Goal: Task Accomplishment & Management: Use online tool/utility

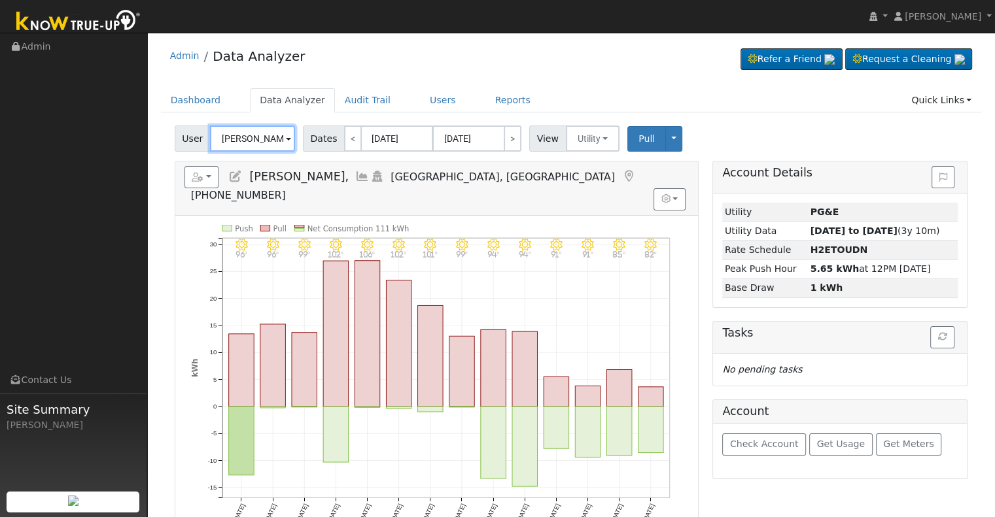
drag, startPoint x: 253, startPoint y: 141, endPoint x: 245, endPoint y: 133, distance: 10.6
click at [254, 141] on input "[PERSON_NAME]," at bounding box center [252, 139] width 85 height 26
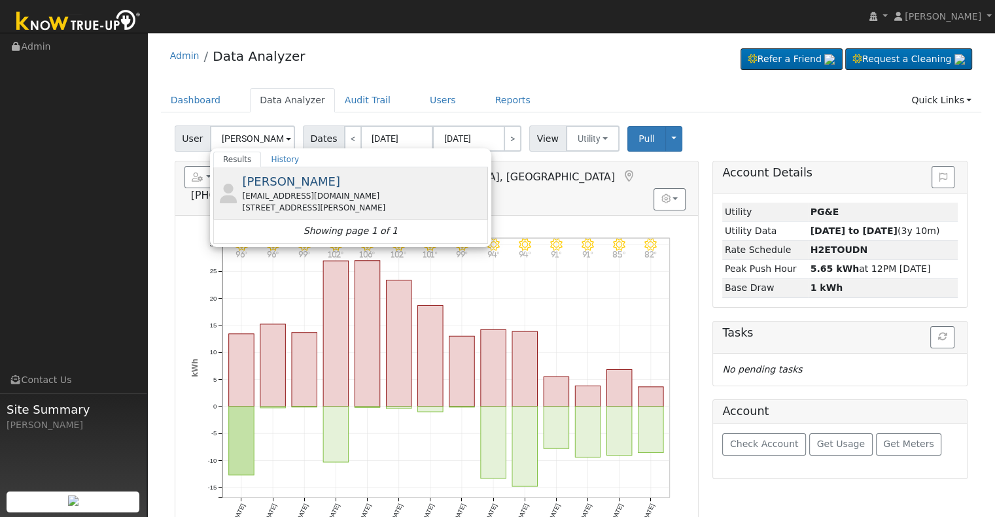
click at [320, 197] on div "[EMAIL_ADDRESS][DOMAIN_NAME]" at bounding box center [363, 196] width 243 height 12
type input "[PERSON_NAME]"
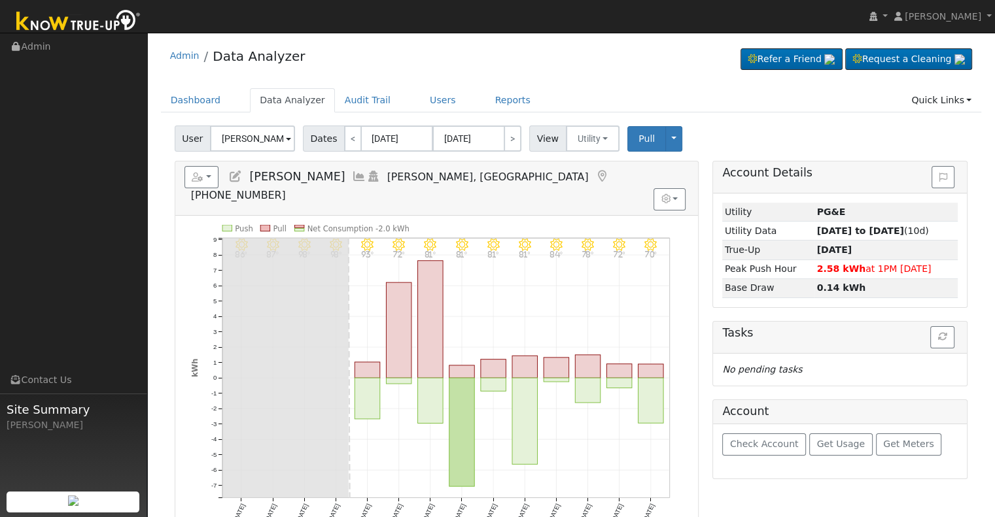
click at [366, 179] on icon at bounding box center [359, 177] width 14 height 12
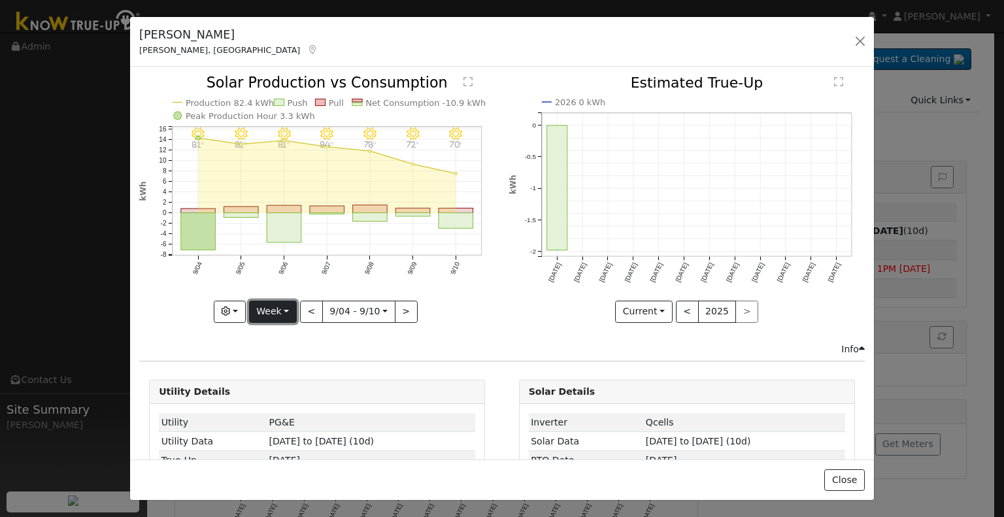
click at [279, 309] on button "Week" at bounding box center [273, 312] width 48 height 22
click at [298, 366] on link "Month" at bounding box center [295, 375] width 91 height 18
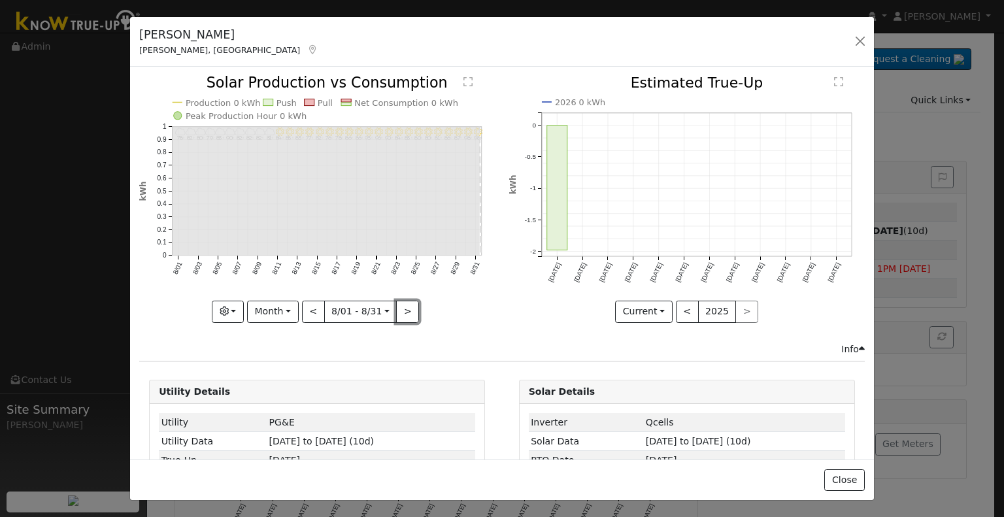
click at [403, 304] on button ">" at bounding box center [407, 312] width 23 height 22
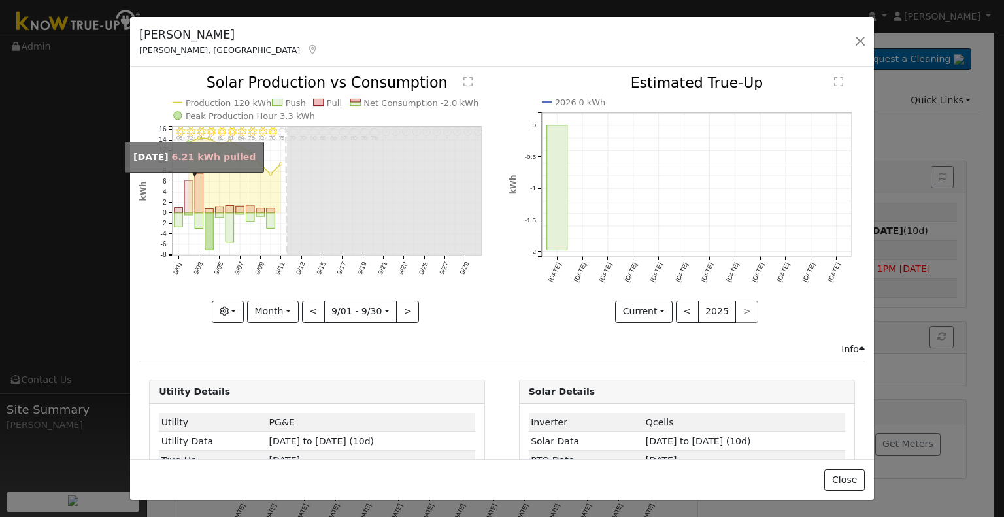
click at [185, 200] on rect "onclick=""" at bounding box center [189, 197] width 9 height 33
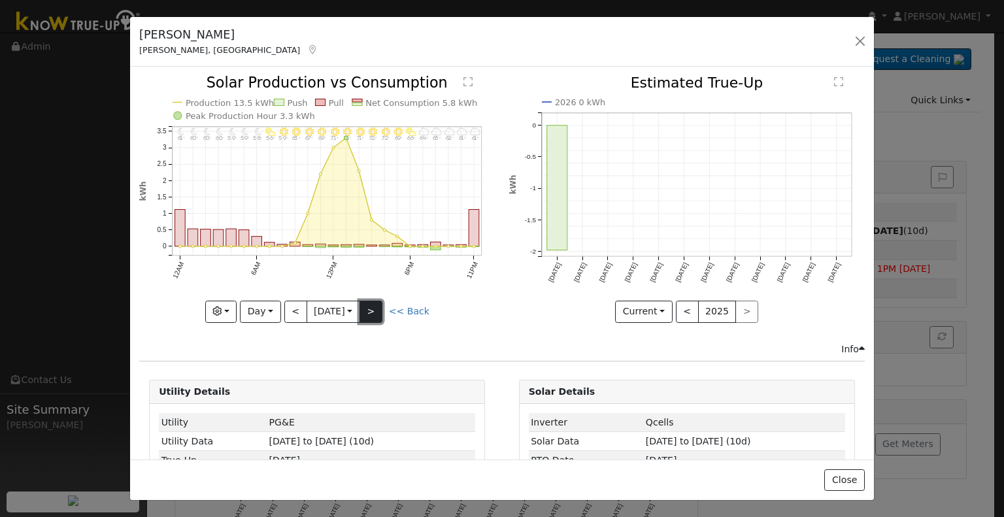
click at [374, 313] on button ">" at bounding box center [371, 312] width 23 height 22
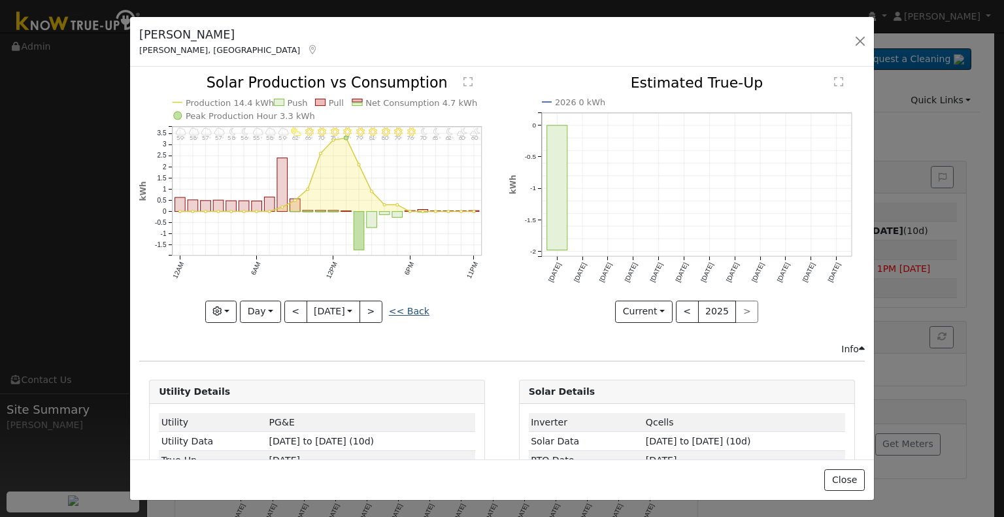
click at [413, 307] on link "<< Back" at bounding box center [409, 311] width 41 height 10
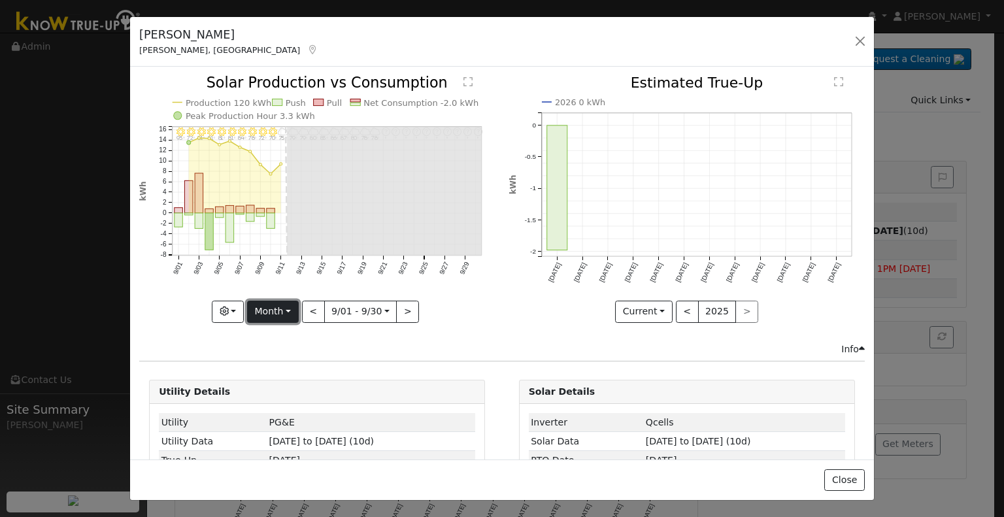
click at [276, 305] on button "Month" at bounding box center [273, 312] width 52 height 22
click at [309, 355] on link "Week" at bounding box center [293, 356] width 91 height 18
type input "[DATE]"
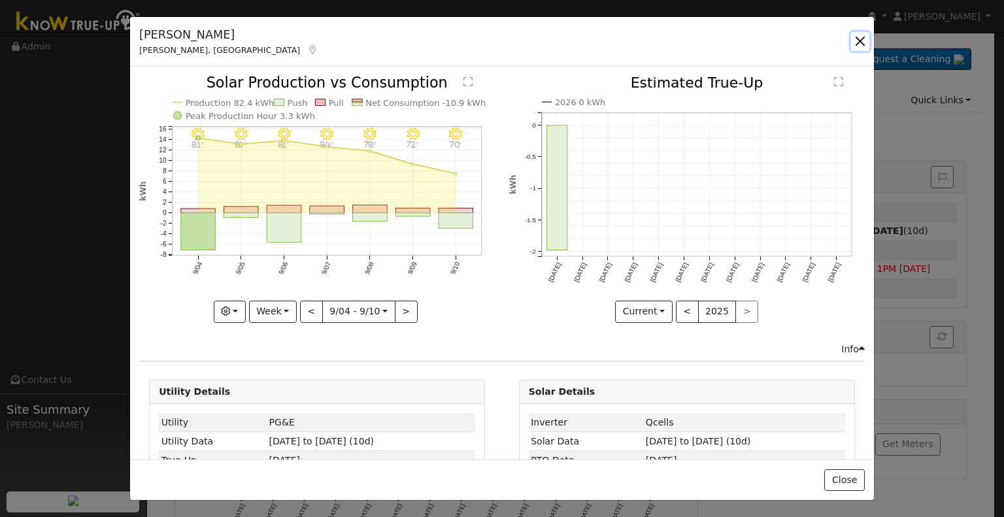
click at [860, 44] on button "button" at bounding box center [860, 41] width 18 height 18
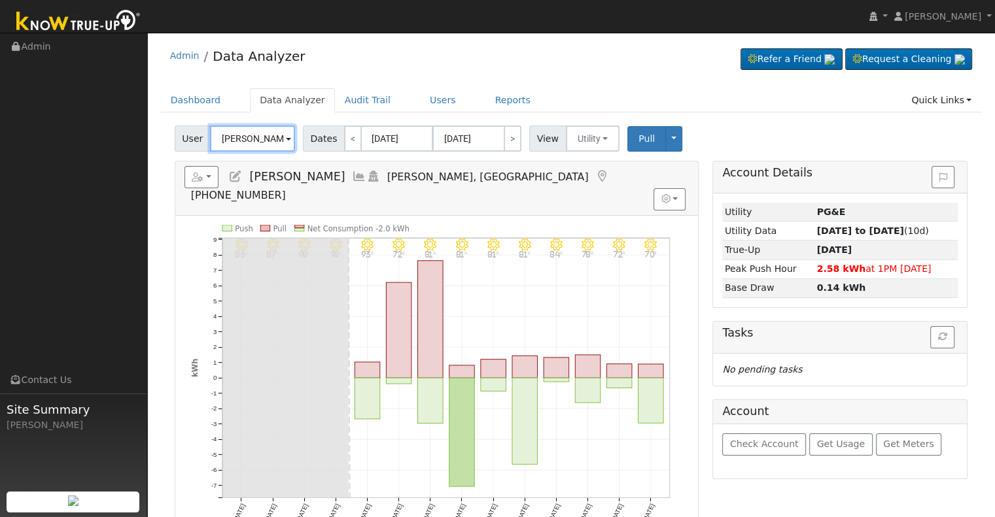
click at [251, 131] on input "[PERSON_NAME]" at bounding box center [252, 139] width 85 height 26
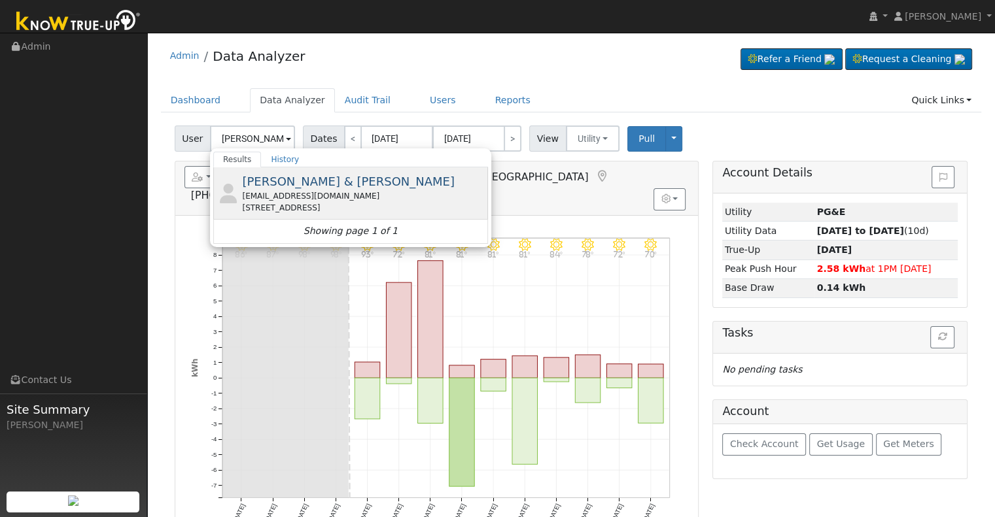
click at [353, 177] on span "[PERSON_NAME] & [PERSON_NAME]" at bounding box center [348, 182] width 213 height 14
type input "[PERSON_NAME] & [PERSON_NAME]"
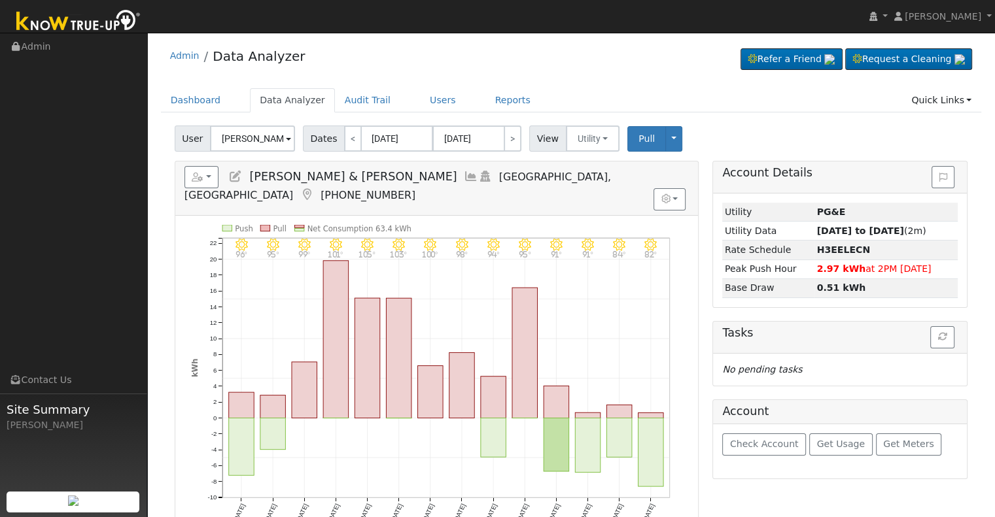
click at [464, 175] on icon at bounding box center [471, 177] width 14 height 12
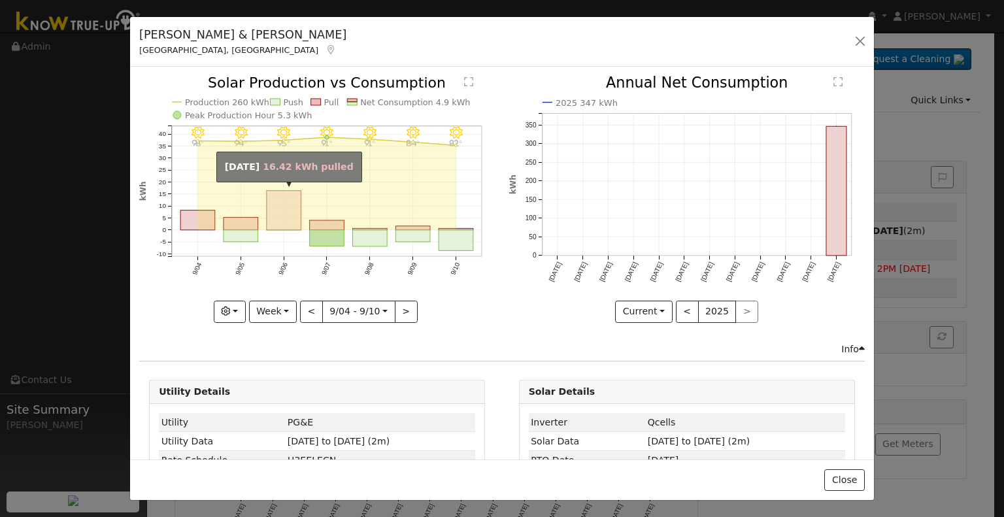
click at [298, 216] on rect "onclick=""" at bounding box center [284, 210] width 35 height 39
type input "[DATE]"
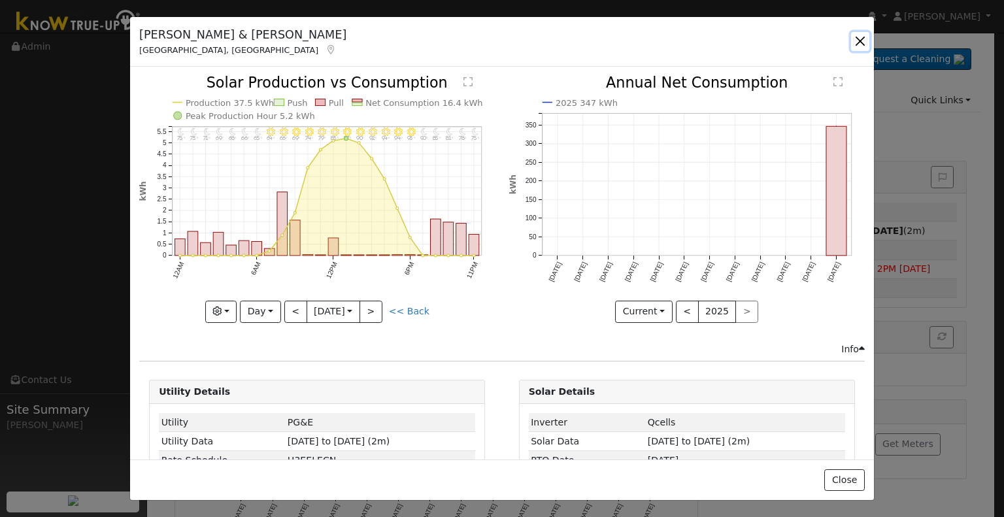
click at [863, 45] on button "button" at bounding box center [860, 41] width 18 height 18
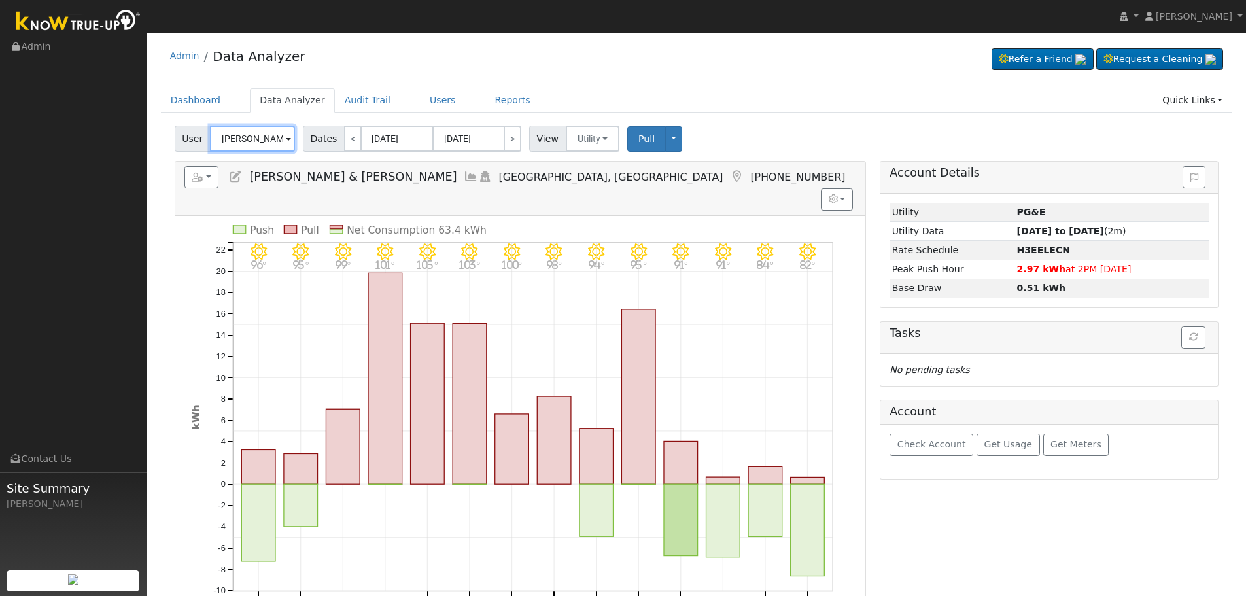
click at [258, 136] on input "[PERSON_NAME] & [PERSON_NAME]" at bounding box center [252, 139] width 85 height 26
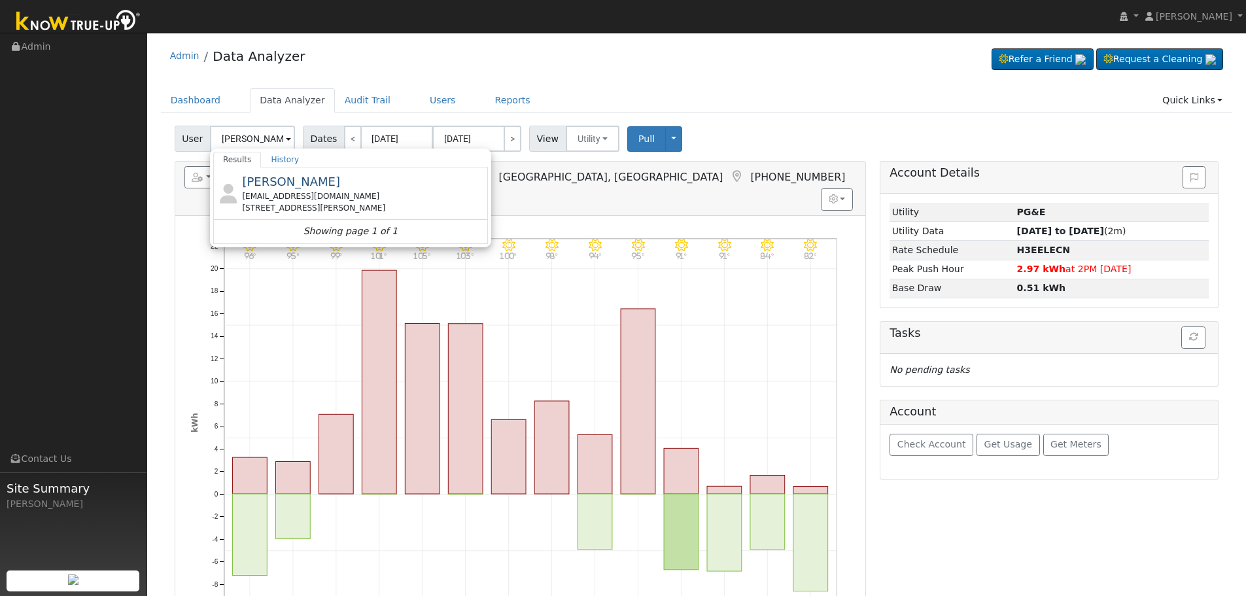
click at [286, 183] on div "[PERSON_NAME] [EMAIL_ADDRESS][DOMAIN_NAME] [STREET_ADDRESS][PERSON_NAME]" at bounding box center [363, 193] width 243 height 41
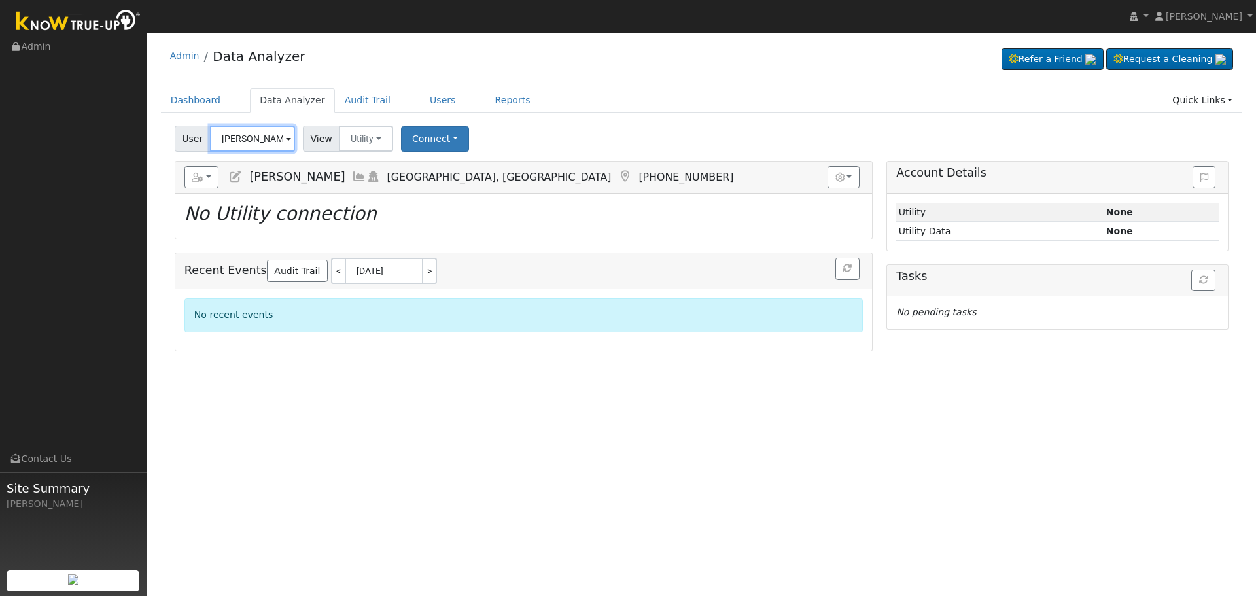
click at [234, 134] on input "[PERSON_NAME]" at bounding box center [252, 139] width 85 height 26
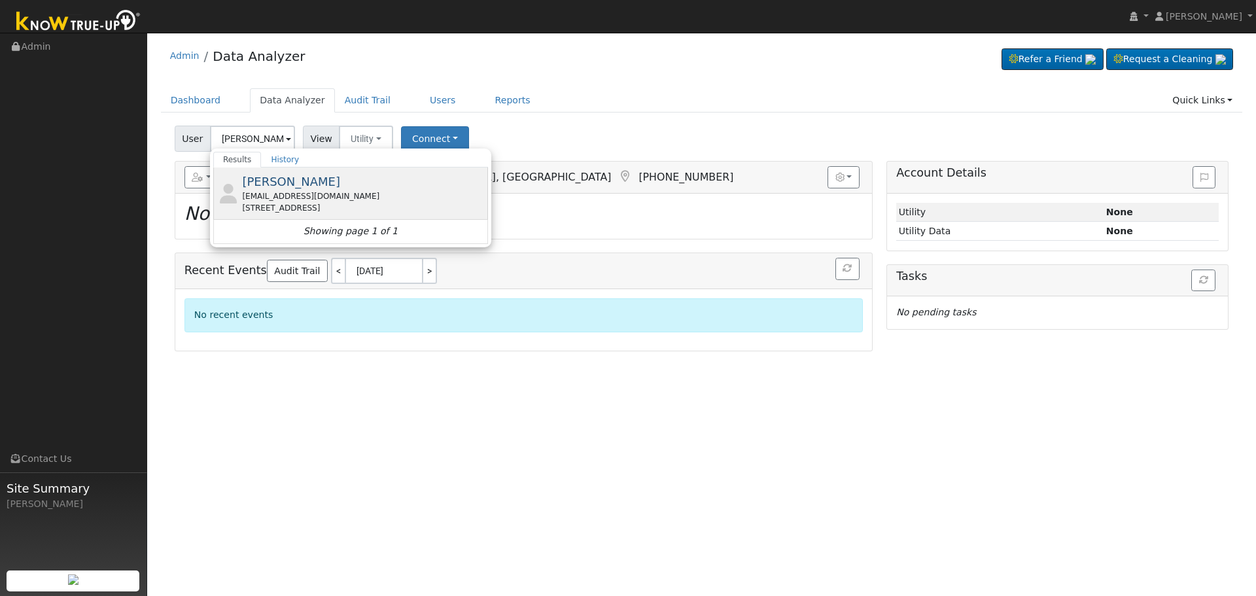
click at [299, 192] on div "[EMAIL_ADDRESS][DOMAIN_NAME]" at bounding box center [363, 196] width 243 height 12
type input "[PERSON_NAME]"
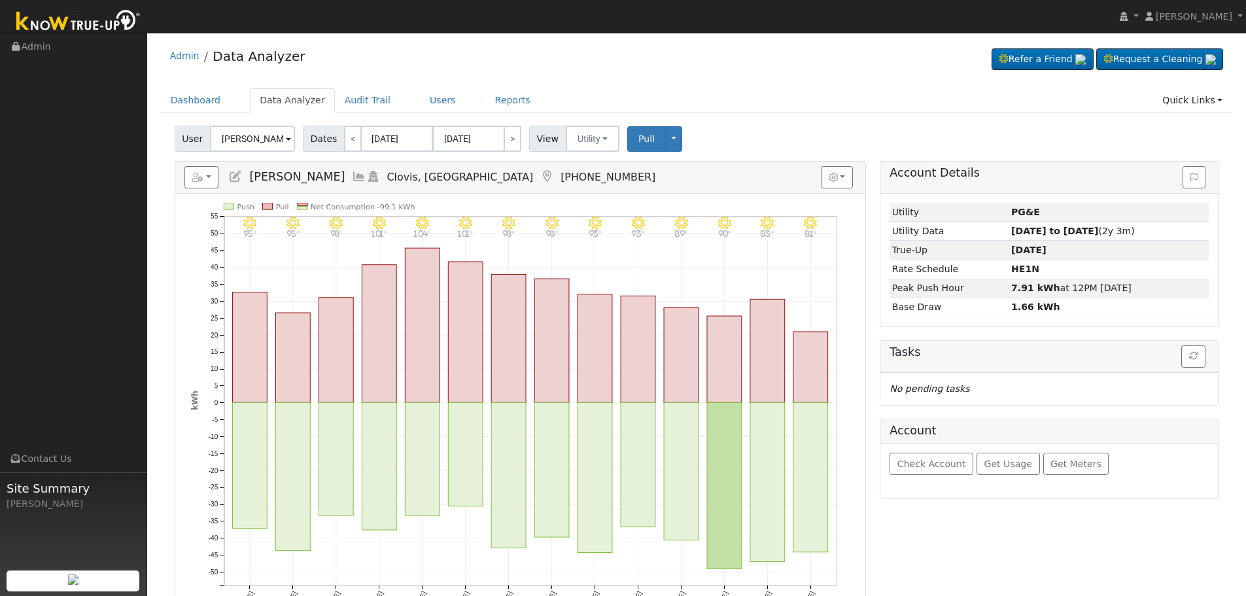
click at [352, 177] on icon at bounding box center [359, 177] width 14 height 12
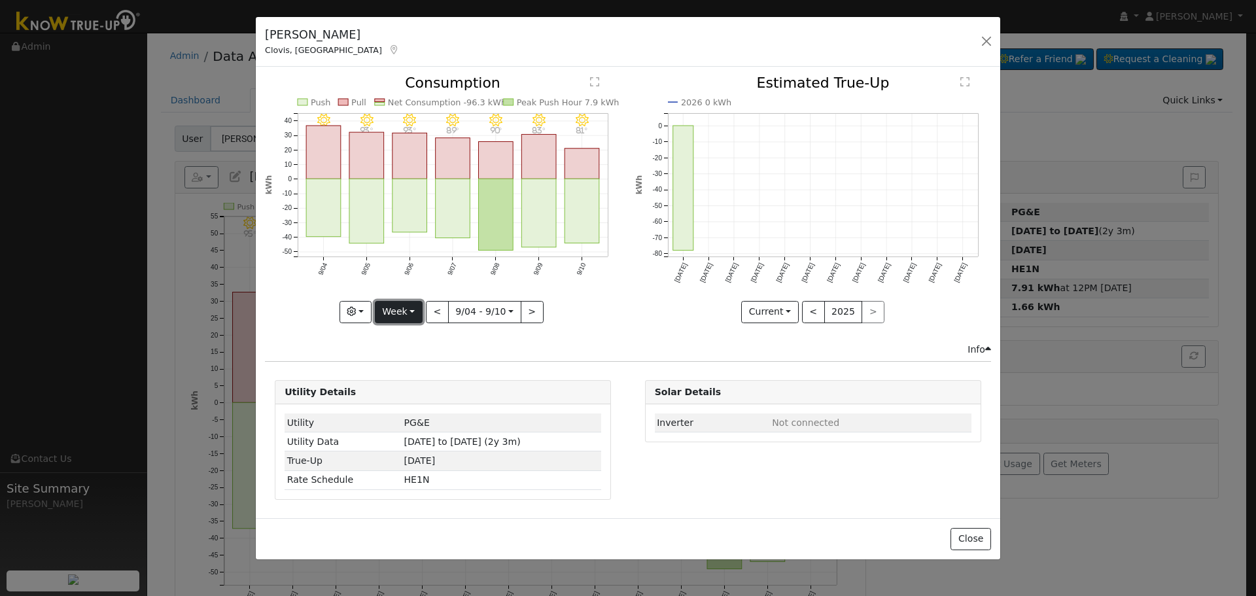
click at [411, 314] on button "Week" at bounding box center [399, 312] width 48 height 22
click at [440, 397] on link "Year" at bounding box center [420, 394] width 91 height 18
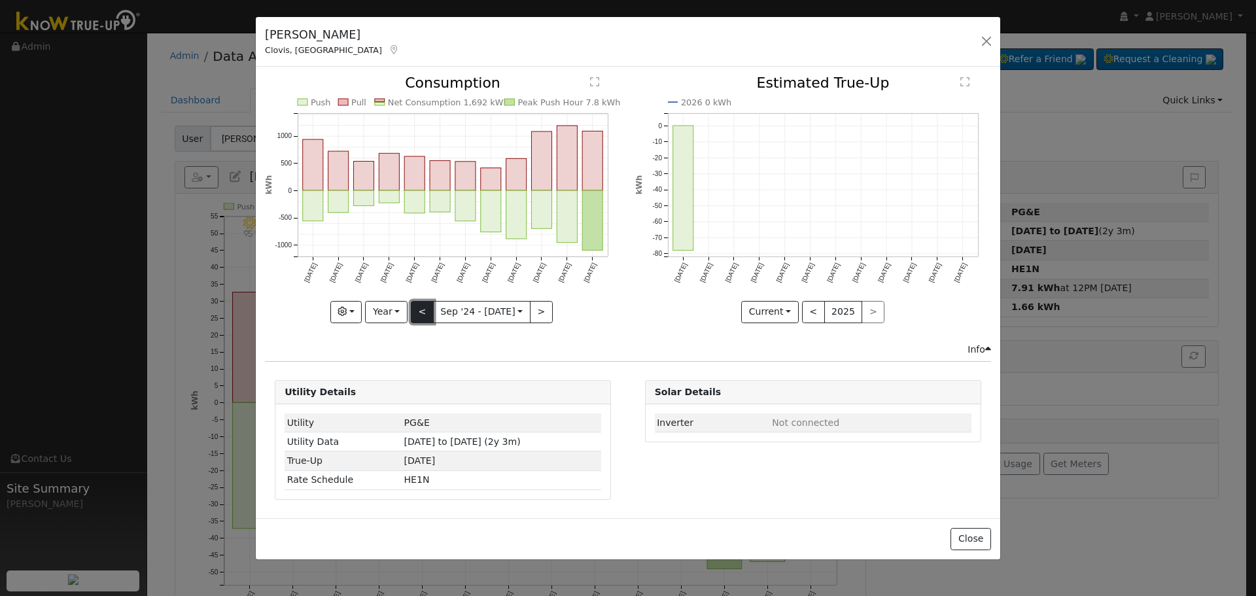
click at [430, 315] on button "<" at bounding box center [422, 312] width 23 height 22
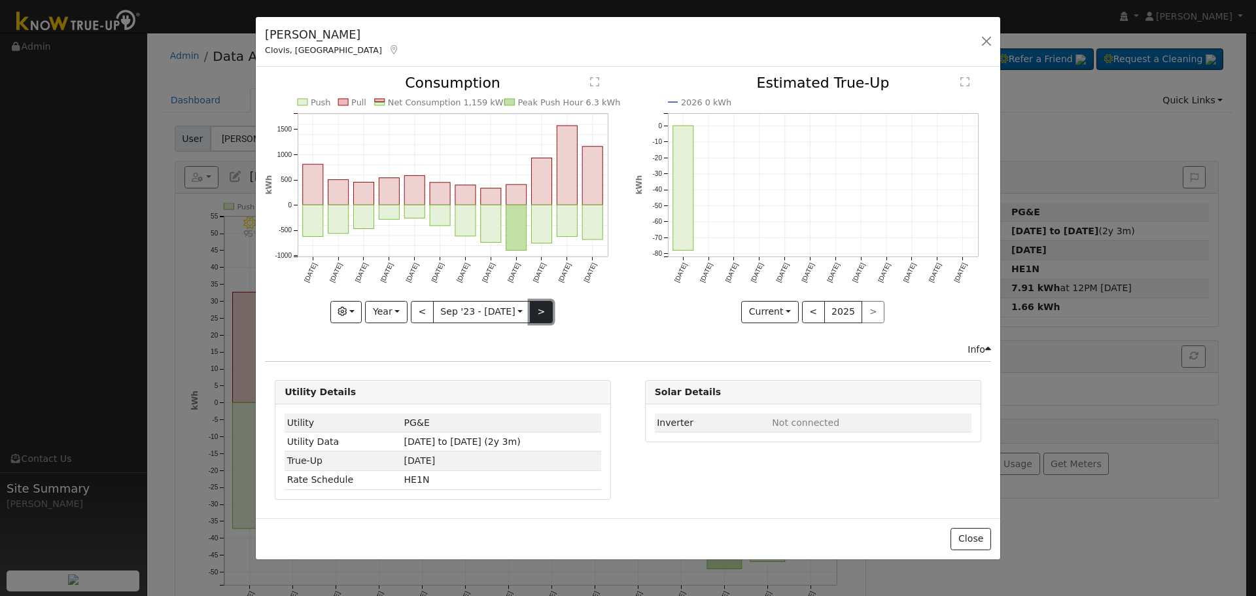
click at [534, 311] on button ">" at bounding box center [541, 312] width 23 height 22
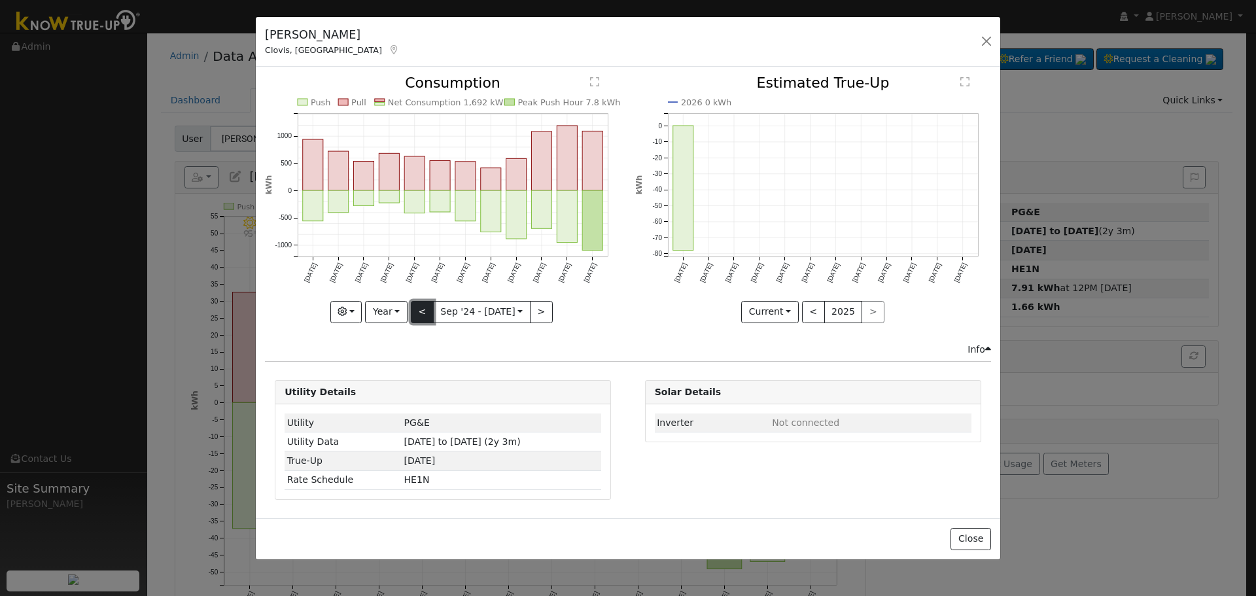
click at [415, 311] on button "<" at bounding box center [422, 312] width 23 height 22
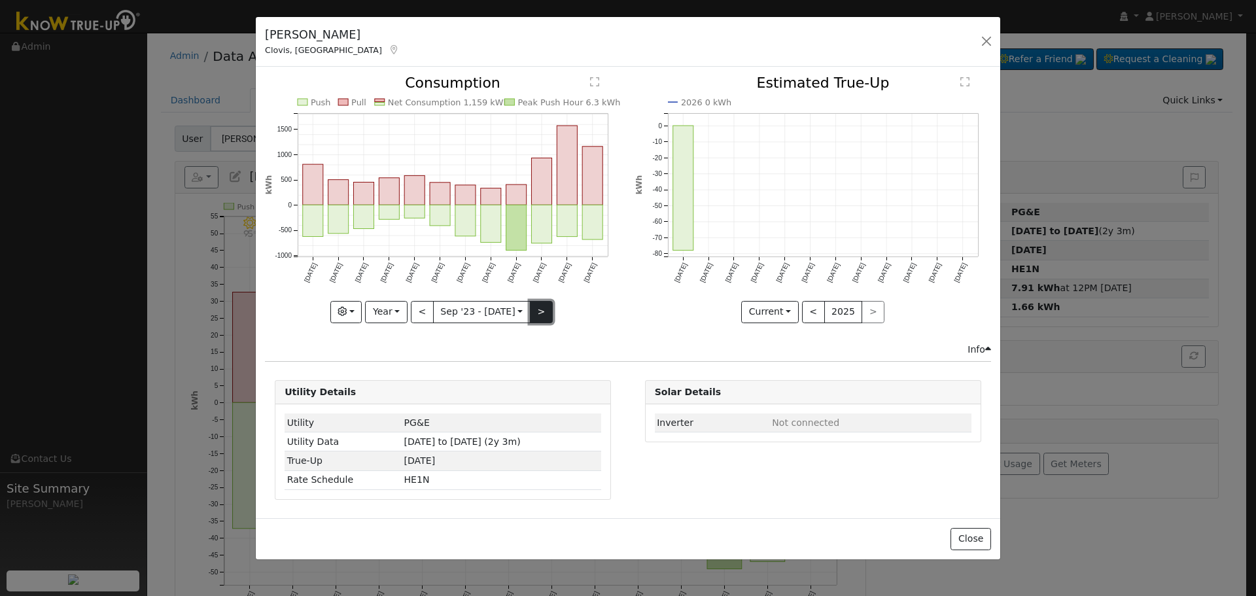
click at [537, 314] on button ">" at bounding box center [541, 312] width 23 height 22
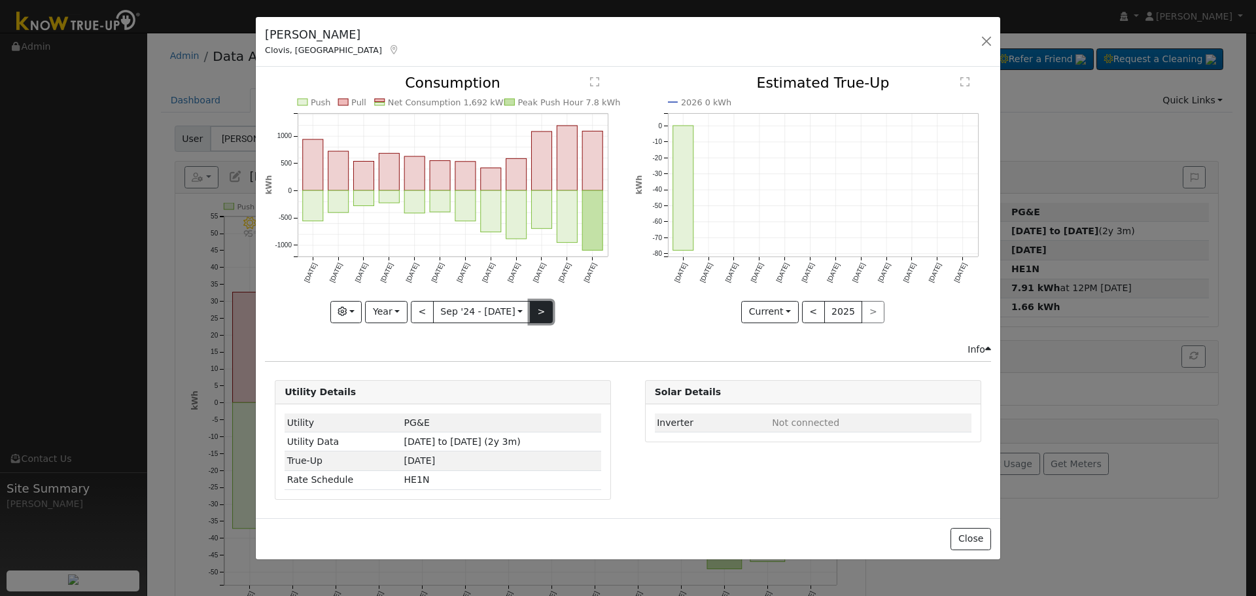
click at [534, 318] on button ">" at bounding box center [541, 312] width 23 height 22
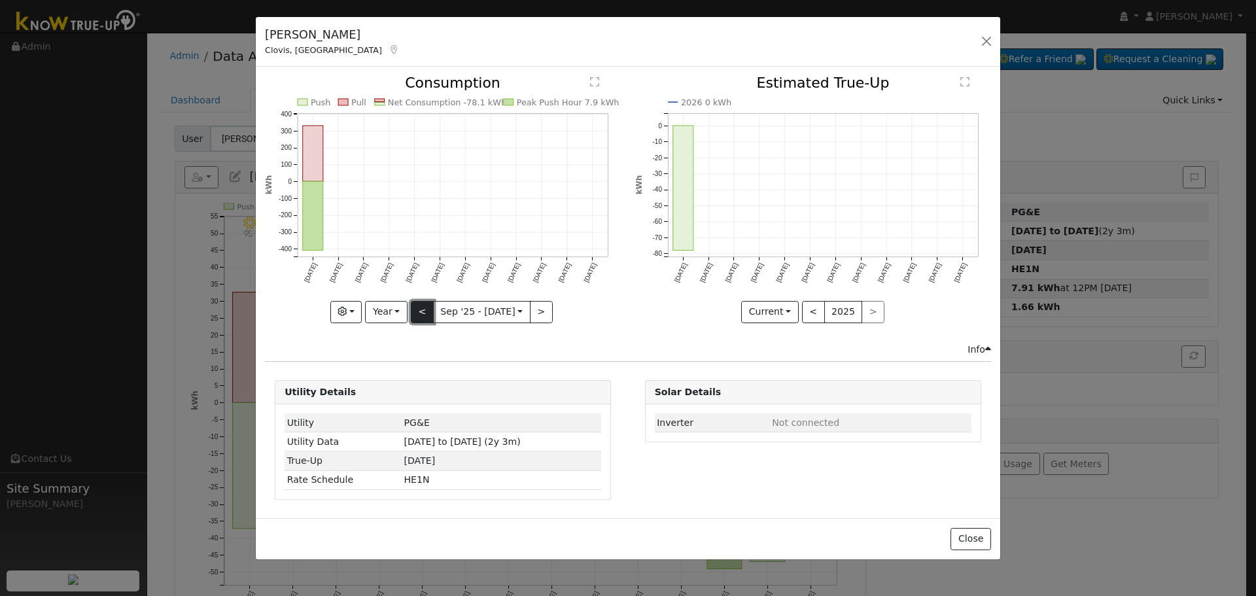
click at [426, 310] on button "<" at bounding box center [422, 312] width 23 height 22
type input "[DATE]"
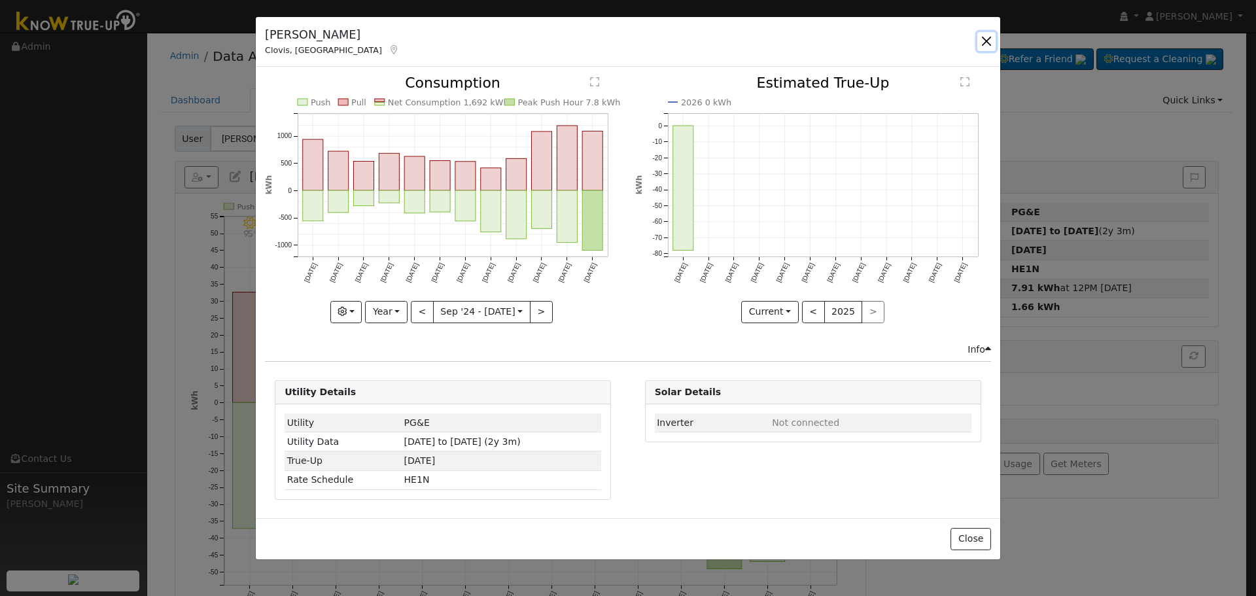
click at [987, 41] on button "button" at bounding box center [986, 41] width 18 height 18
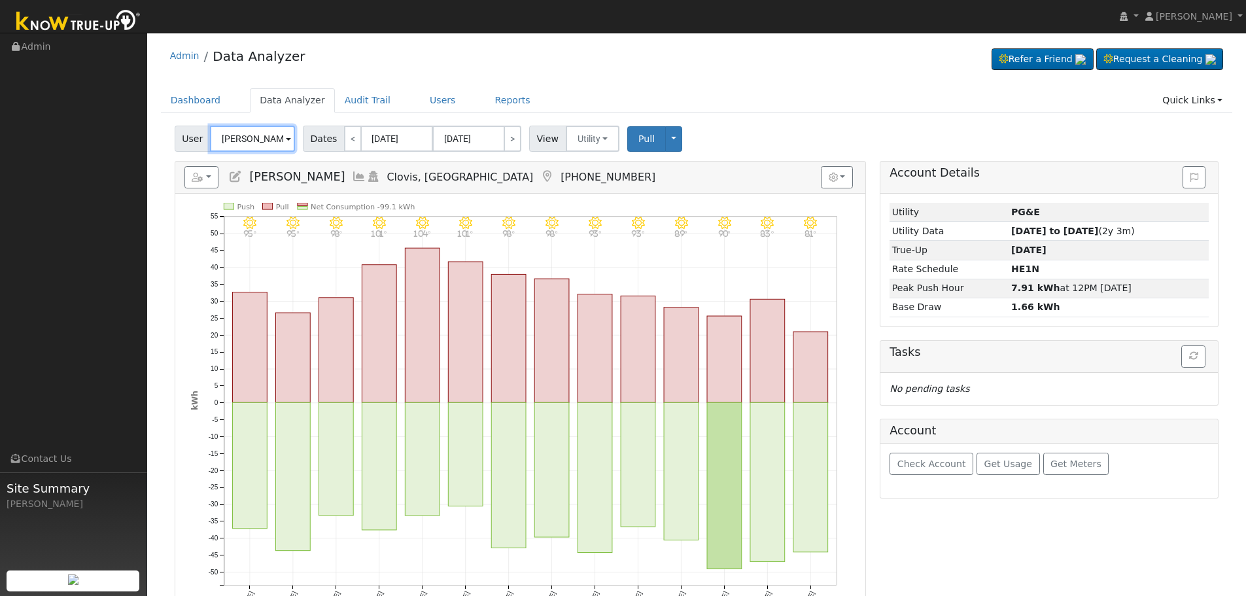
click at [252, 136] on input "[PERSON_NAME]" at bounding box center [252, 139] width 85 height 26
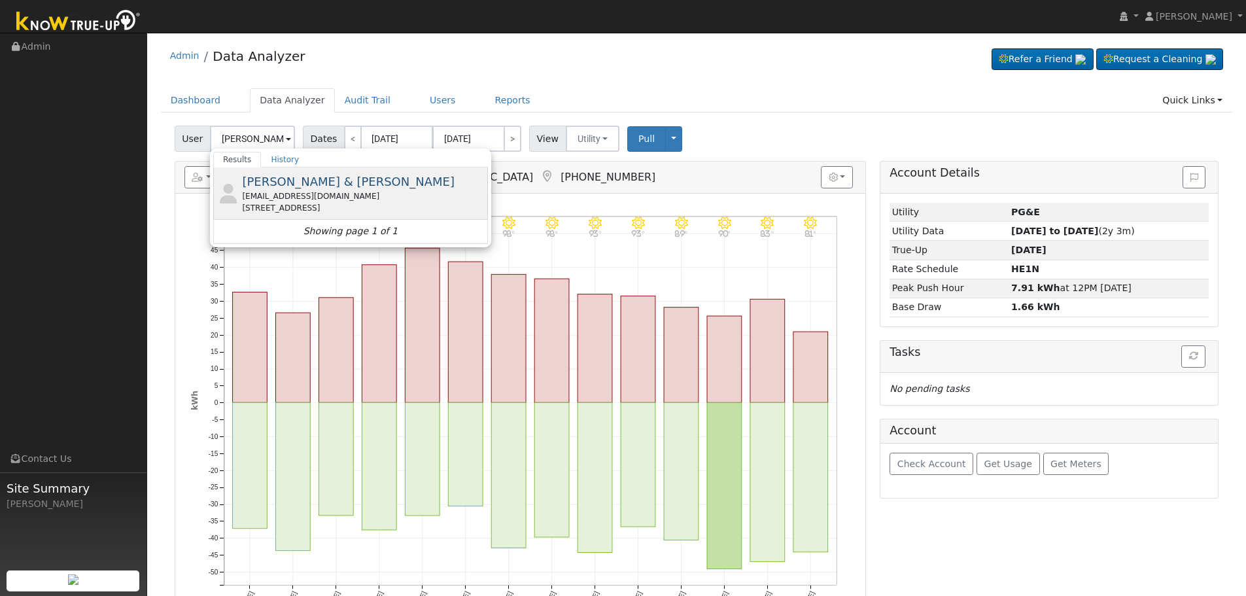
click at [324, 197] on div "[EMAIL_ADDRESS][DOMAIN_NAME]" at bounding box center [363, 196] width 243 height 12
type input "[PERSON_NAME] & [PERSON_NAME]"
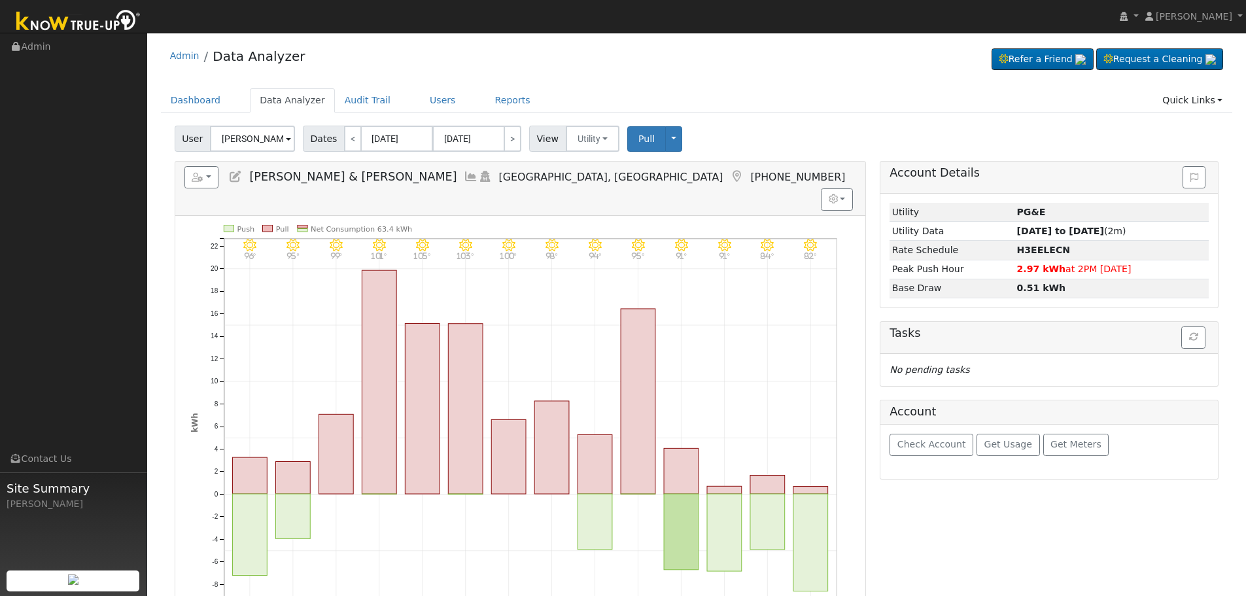
click at [464, 178] on icon at bounding box center [471, 177] width 14 height 12
